Goal: Feedback & Contribution: Leave review/rating

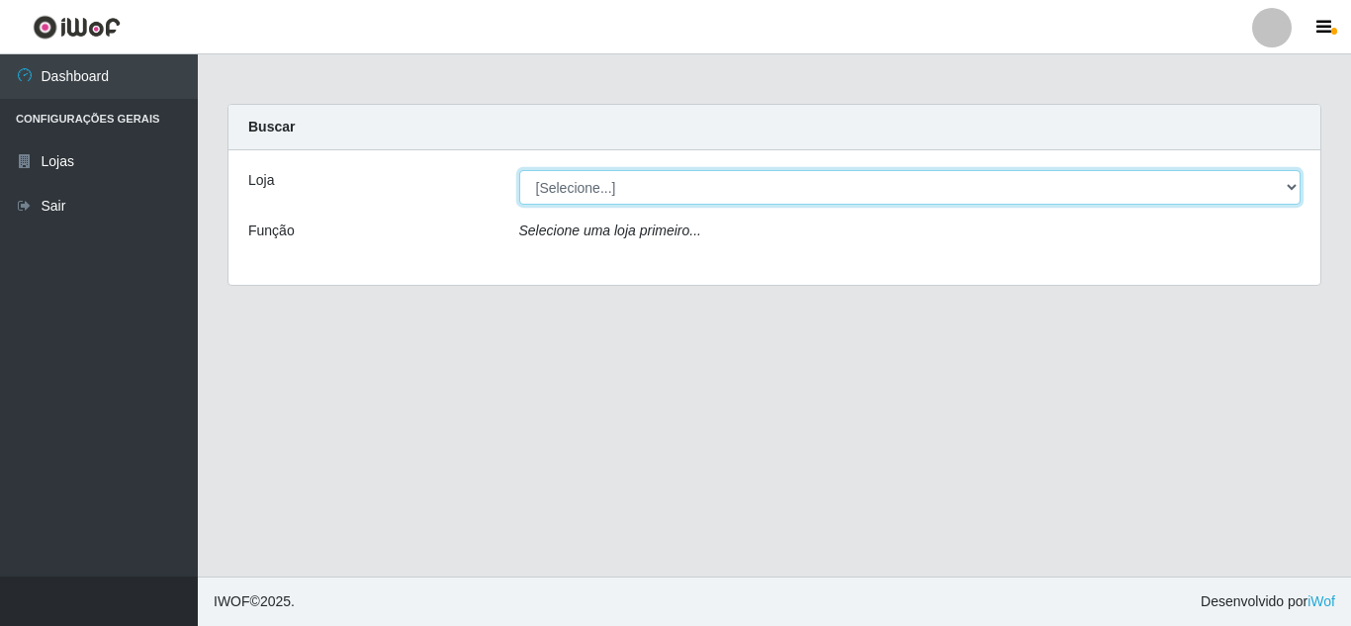
click at [582, 191] on select "[Selecione...] Queiroz Atacadão - [GEOGRAPHIC_DATA]" at bounding box center [910, 187] width 782 height 35
select select "225"
click at [519, 170] on select "[Selecione...] Queiroz Atacadão - [GEOGRAPHIC_DATA]" at bounding box center [910, 187] width 782 height 35
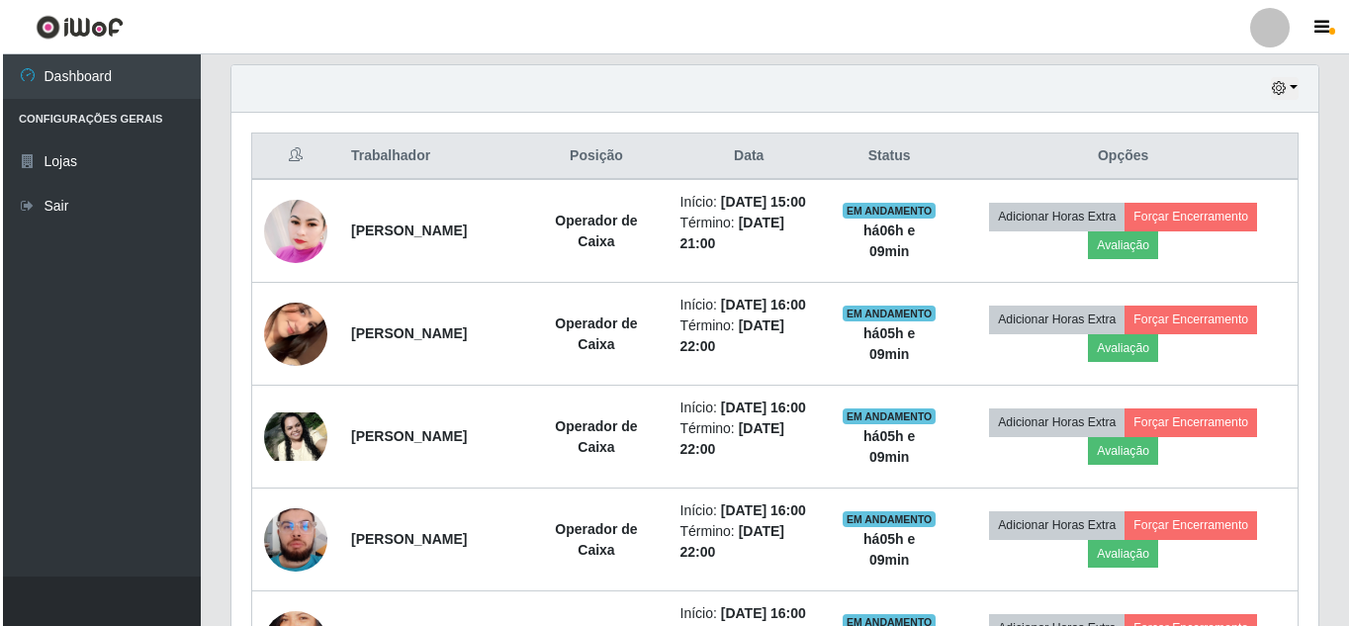
scroll to position [692, 0]
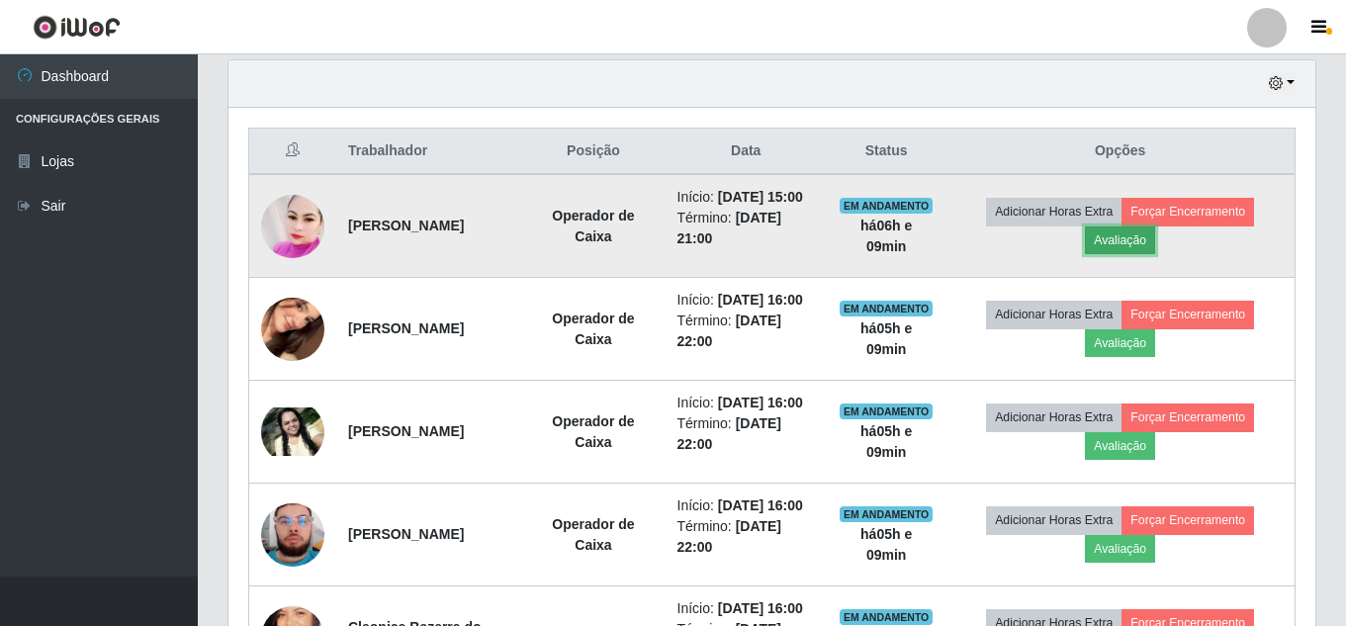
click at [1125, 244] on button "Avaliação" at bounding box center [1120, 240] width 70 height 28
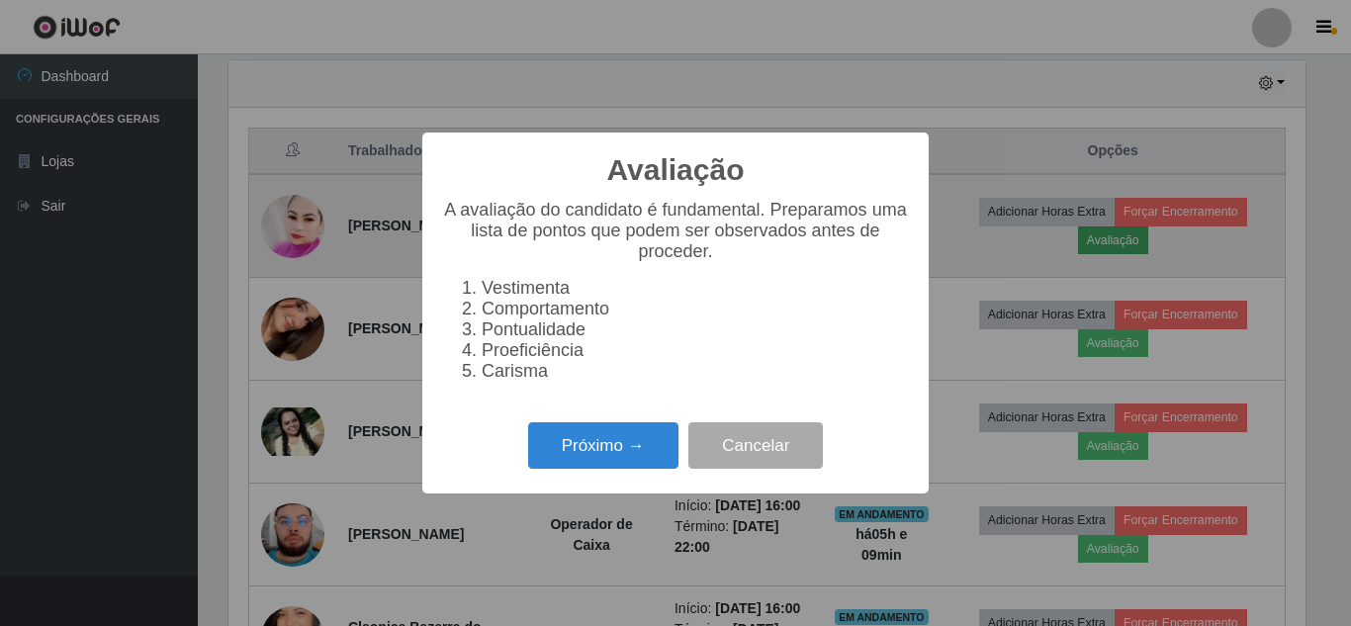
scroll to position [410, 1077]
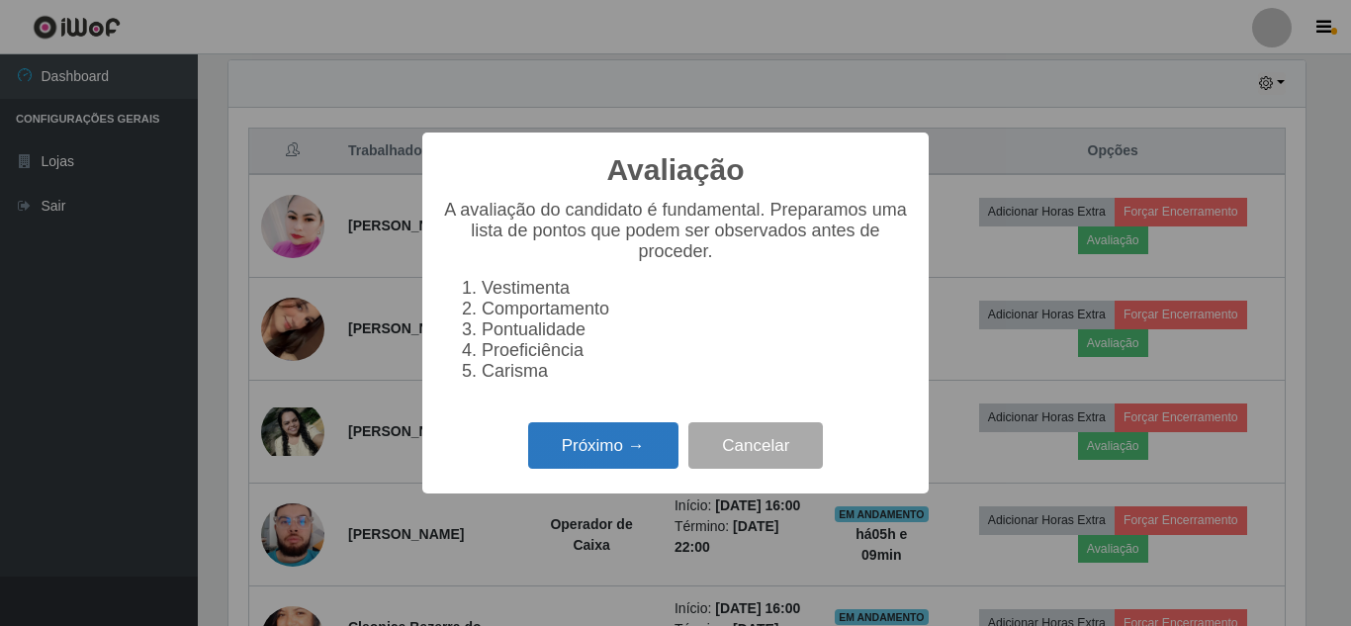
click at [569, 455] on button "Próximo →" at bounding box center [603, 445] width 150 height 46
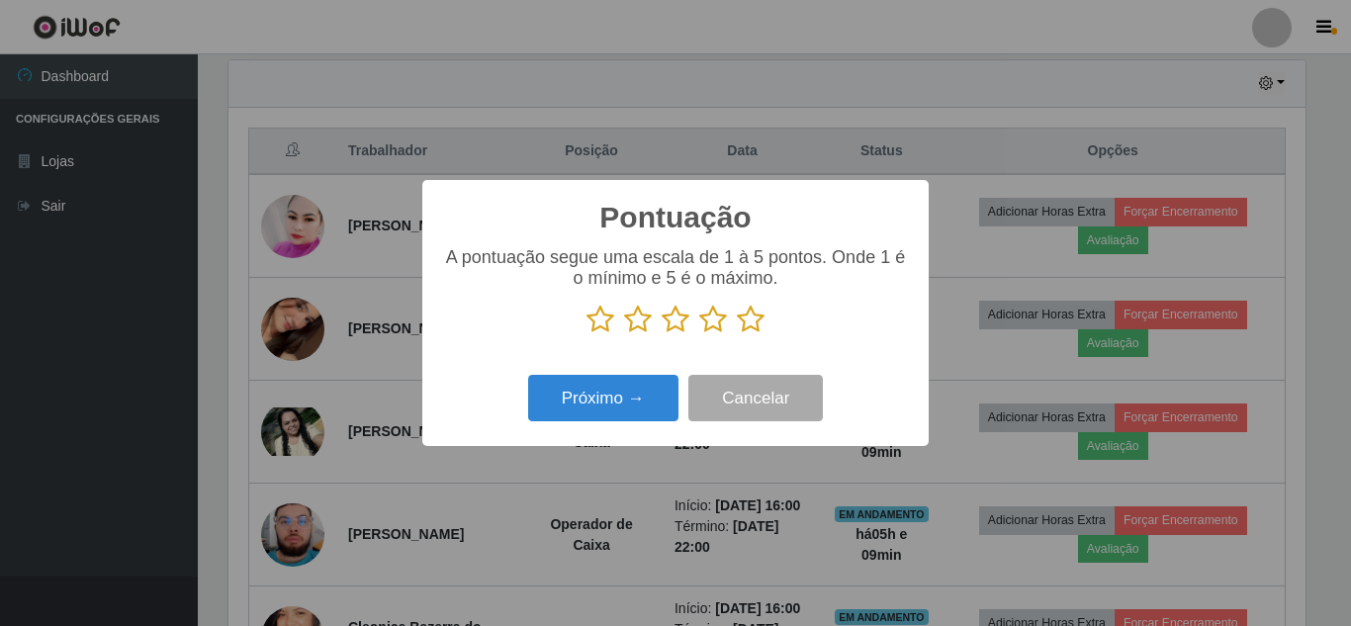
scroll to position [988583, 987916]
click at [745, 317] on icon at bounding box center [751, 320] width 28 height 30
click at [737, 334] on input "radio" at bounding box center [737, 334] width 0 height 0
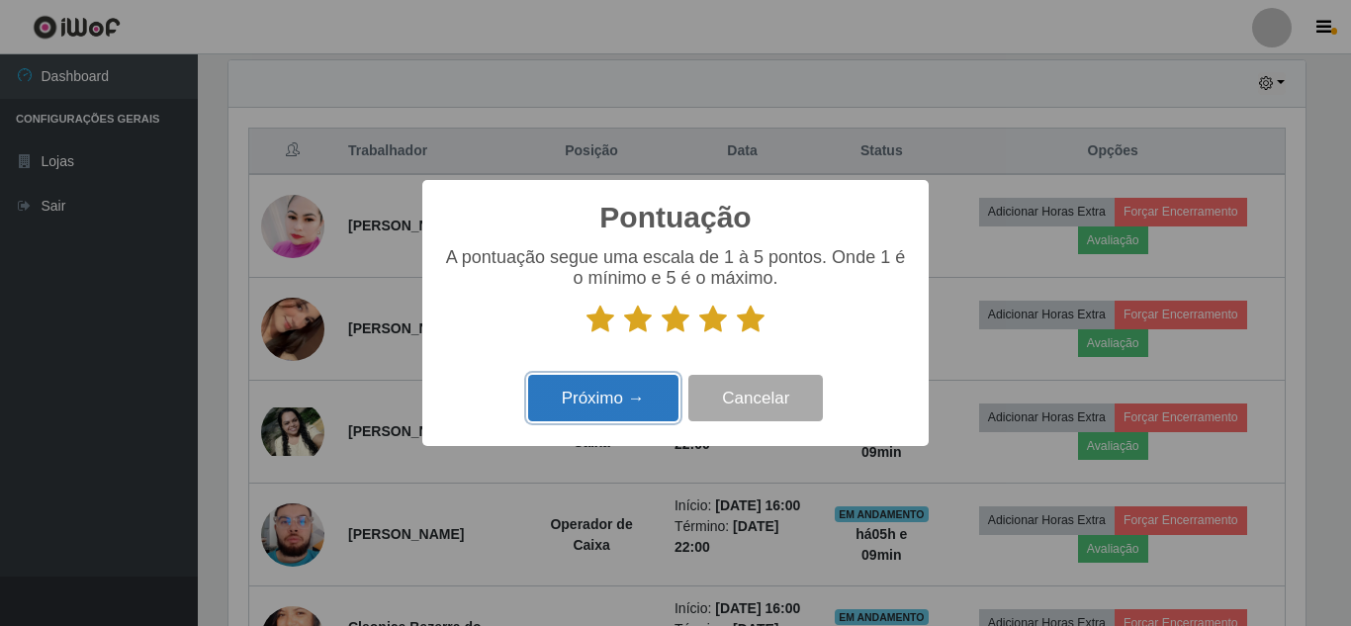
click at [610, 405] on button "Próximo →" at bounding box center [603, 398] width 150 height 46
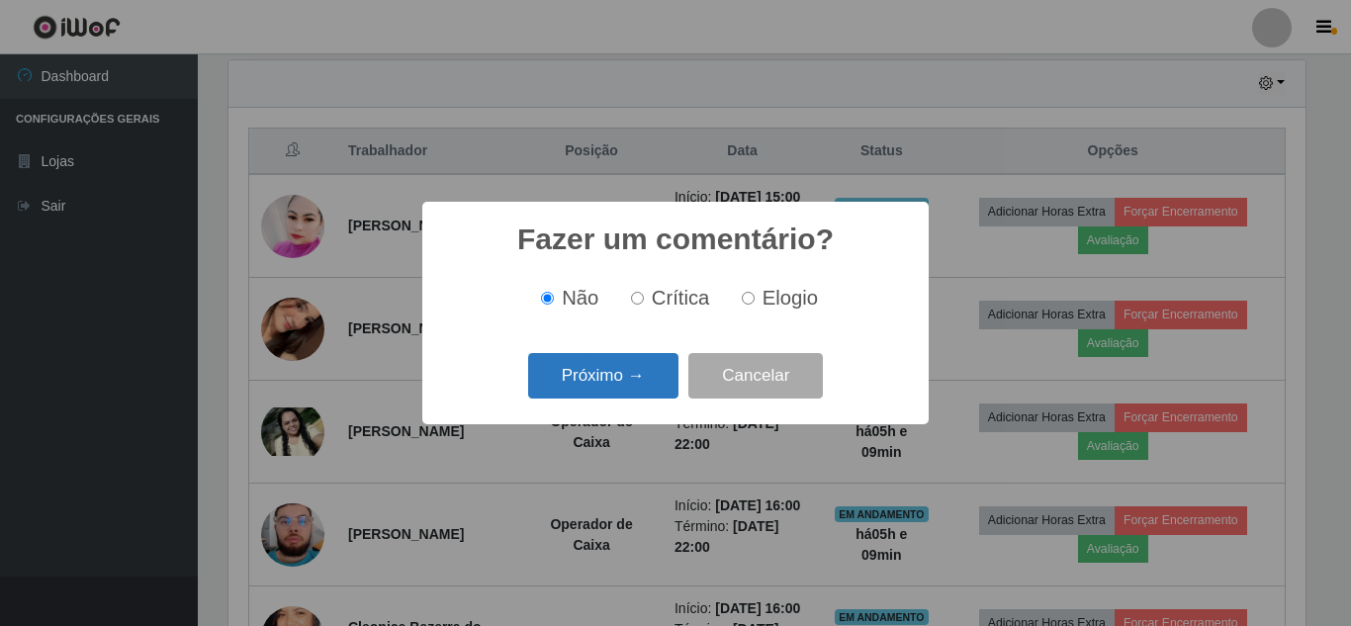
click at [611, 387] on button "Próximo →" at bounding box center [603, 376] width 150 height 46
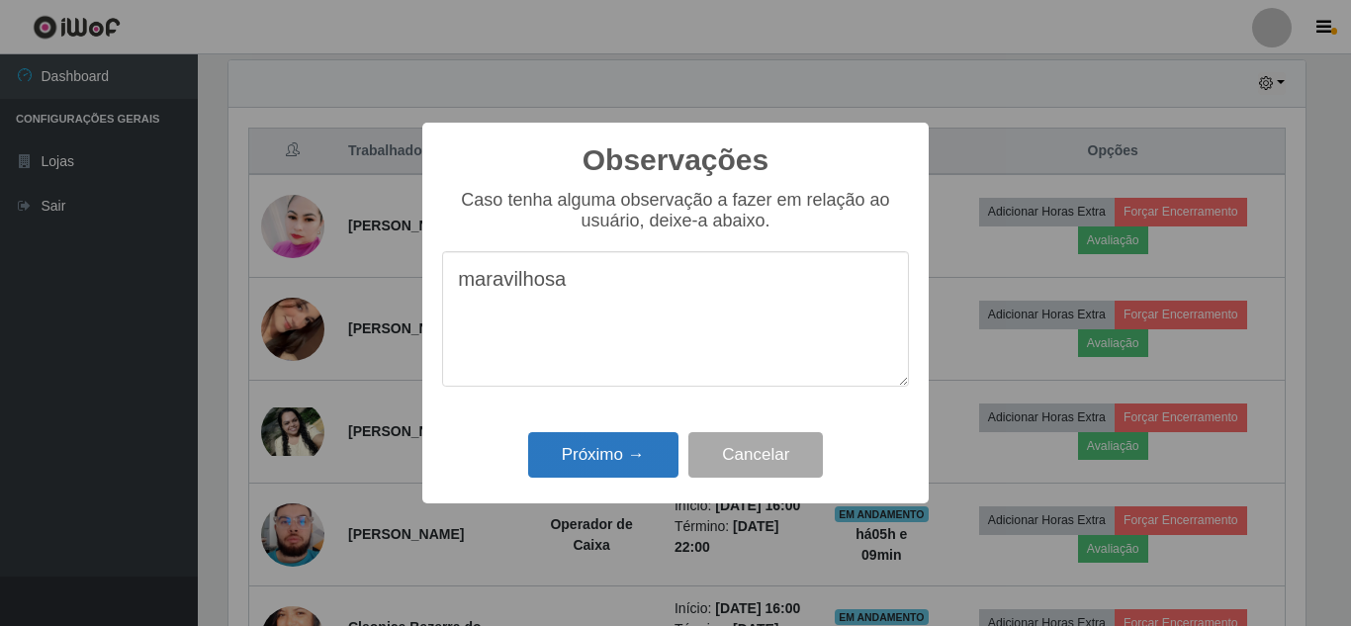
type textarea "maravilhosa"
click at [581, 452] on button "Próximo →" at bounding box center [603, 455] width 150 height 46
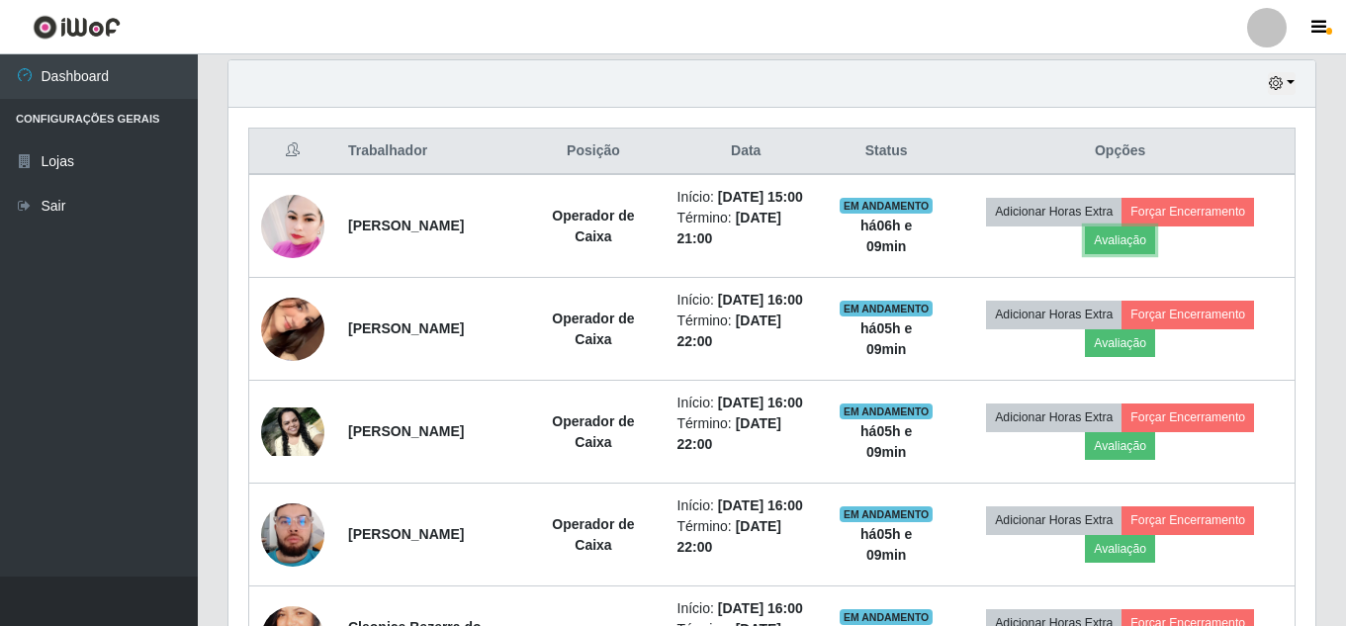
scroll to position [410, 1087]
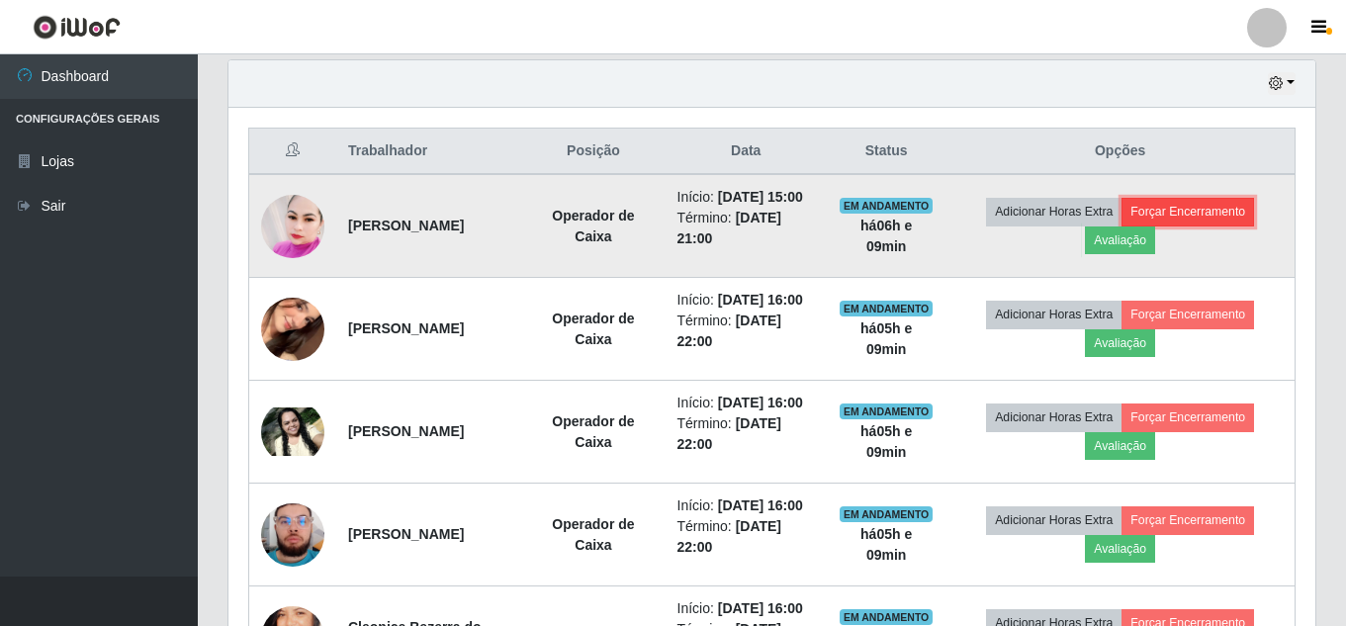
click at [1232, 208] on button "Forçar Encerramento" at bounding box center [1188, 212] width 133 height 28
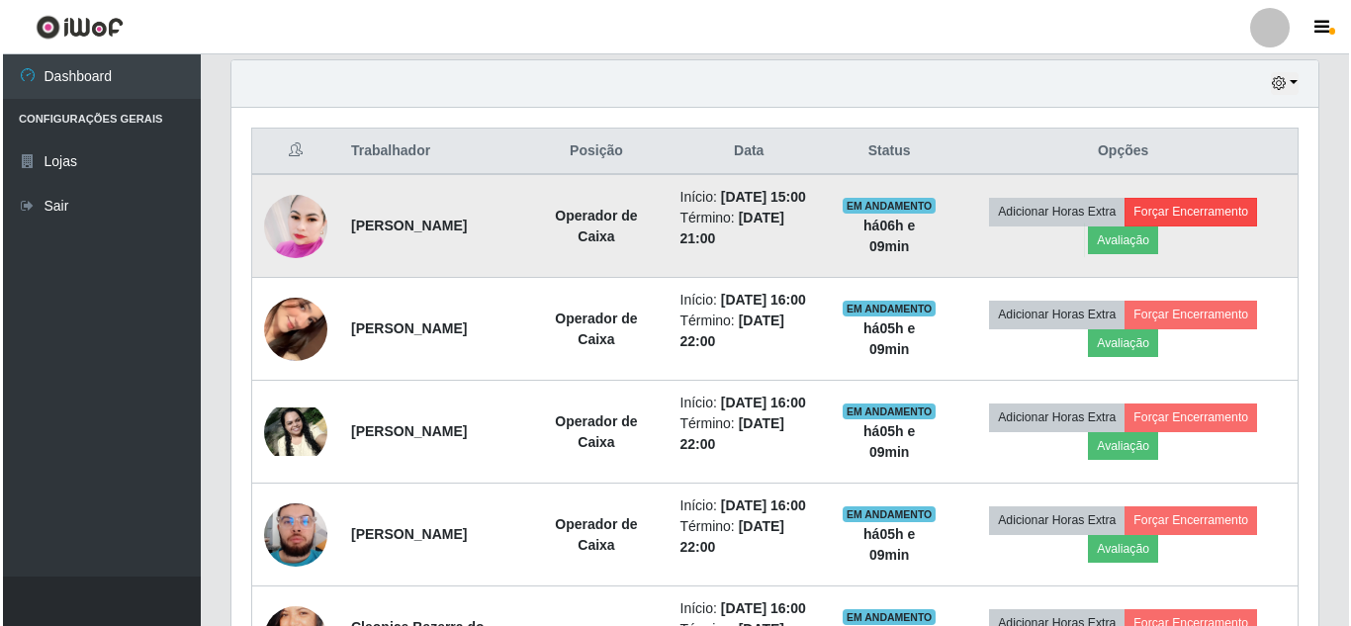
scroll to position [410, 1077]
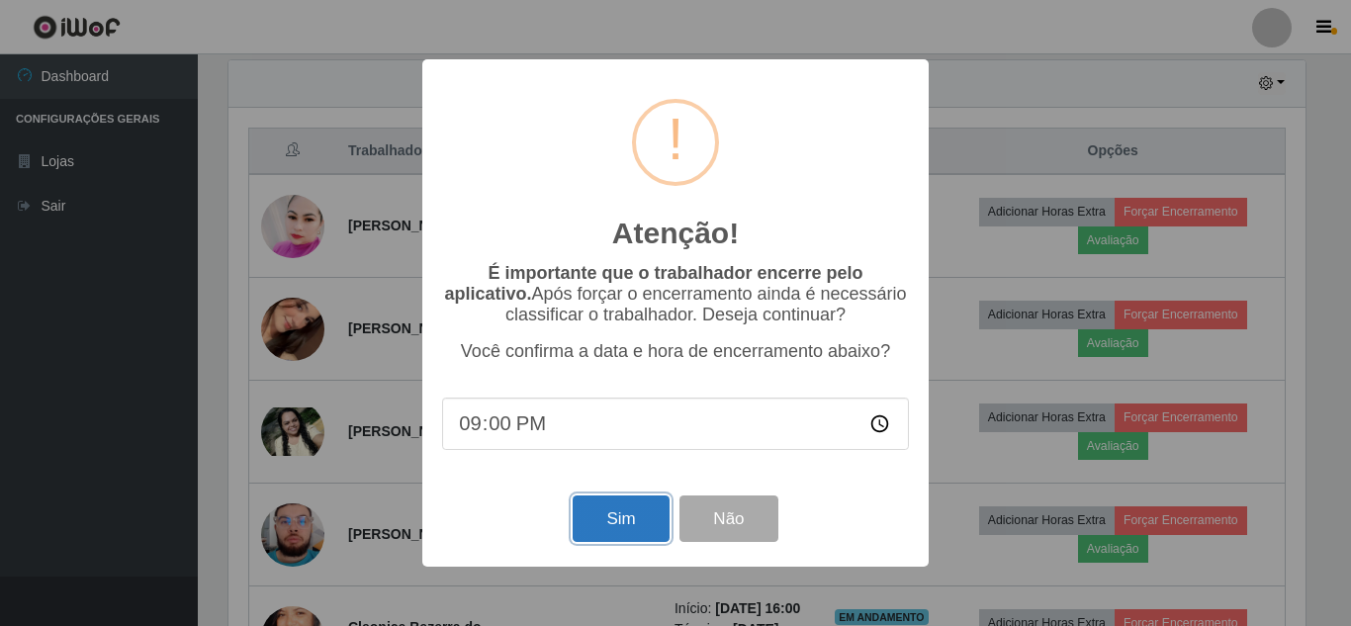
click at [625, 538] on button "Sim" at bounding box center [621, 518] width 96 height 46
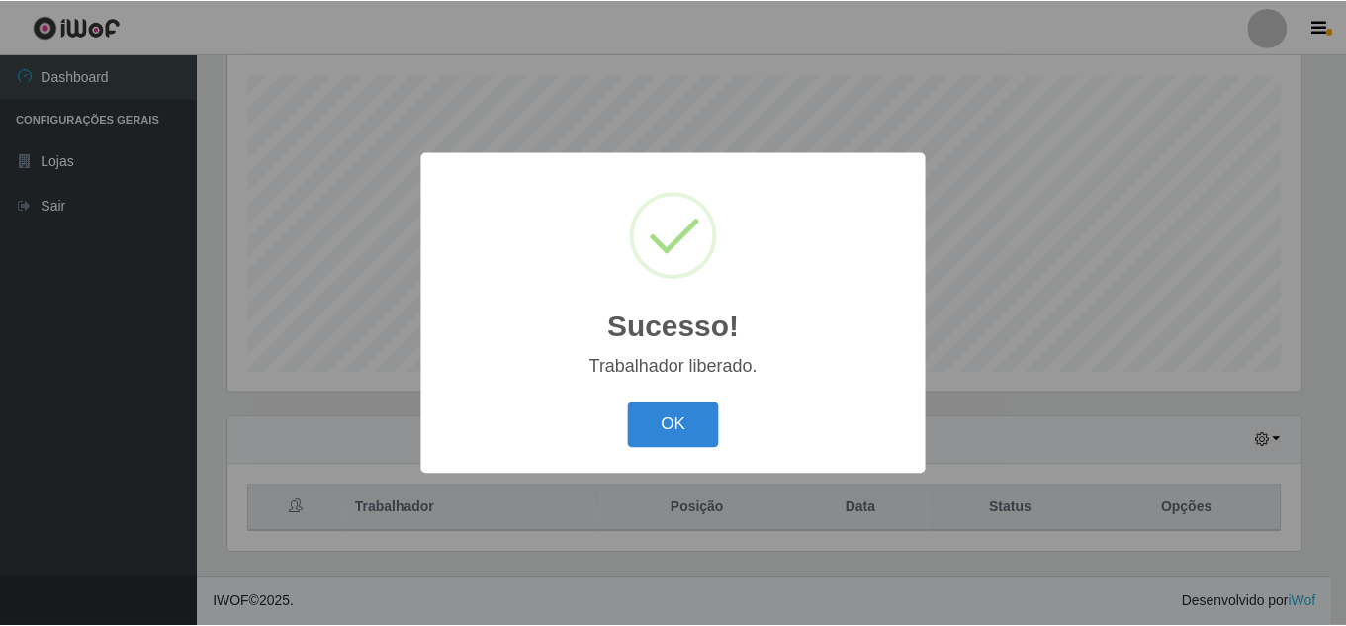
scroll to position [988583, 987916]
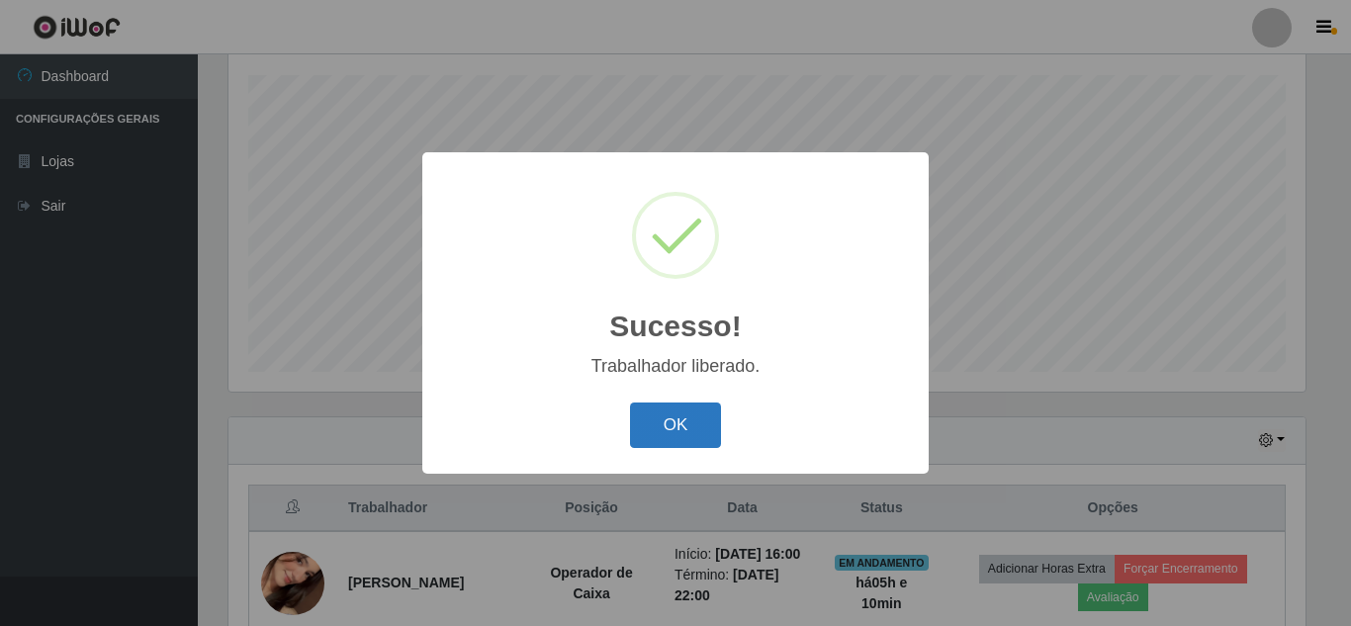
click at [683, 418] on button "OK" at bounding box center [676, 426] width 92 height 46
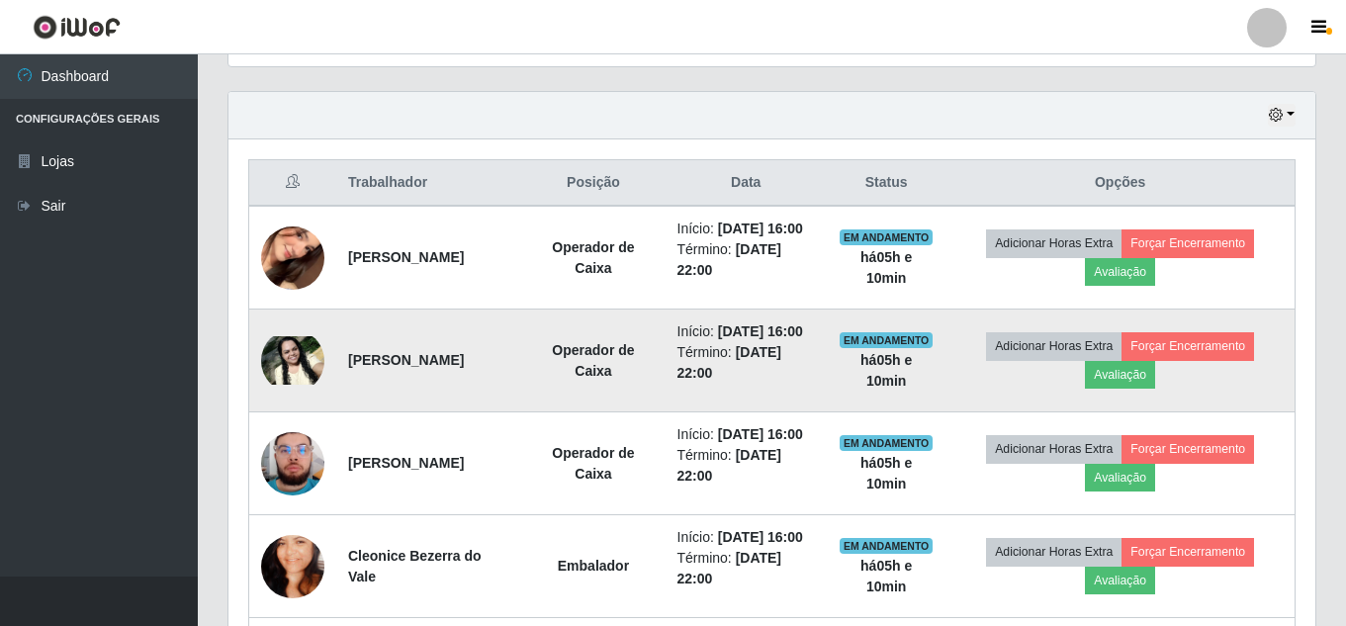
scroll to position [236, 0]
